Goal: Entertainment & Leisure: Consume media (video, audio)

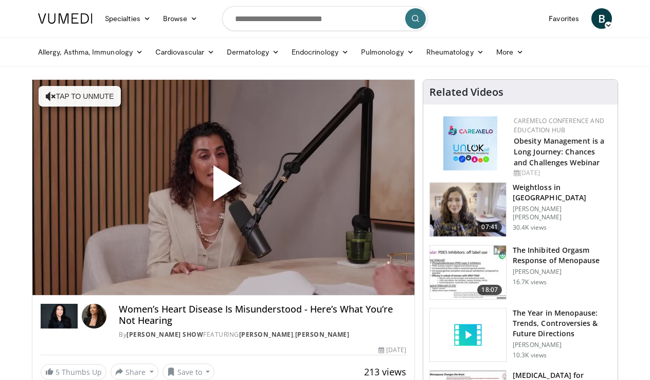
click at [224, 187] on span "Video Player" at bounding box center [224, 187] width 0 height 0
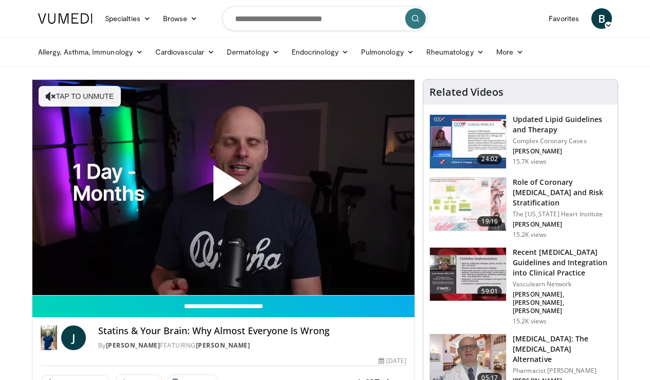
click at [224, 187] on span "Video Player" at bounding box center [224, 187] width 0 height 0
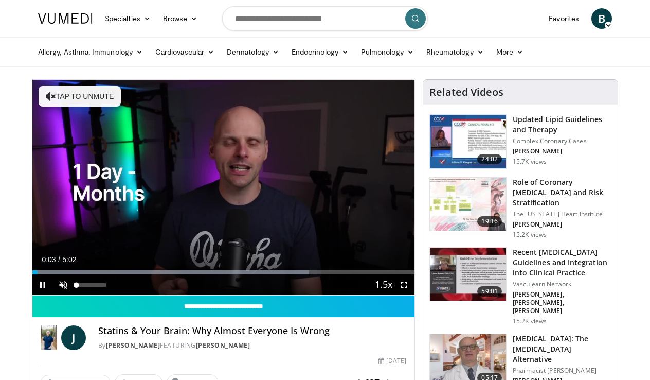
click at [64, 283] on span "Video Player" at bounding box center [63, 284] width 21 height 21
